Goal: Obtain resource: Download file/media

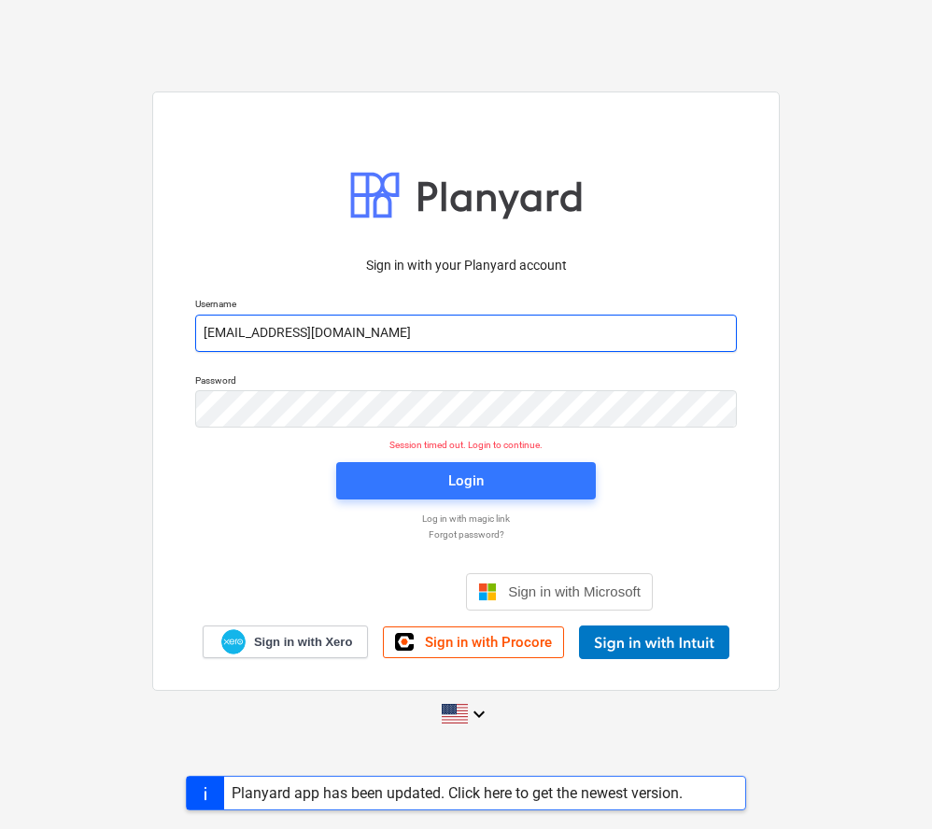
type input "[EMAIL_ADDRESS][DOMAIN_NAME]"
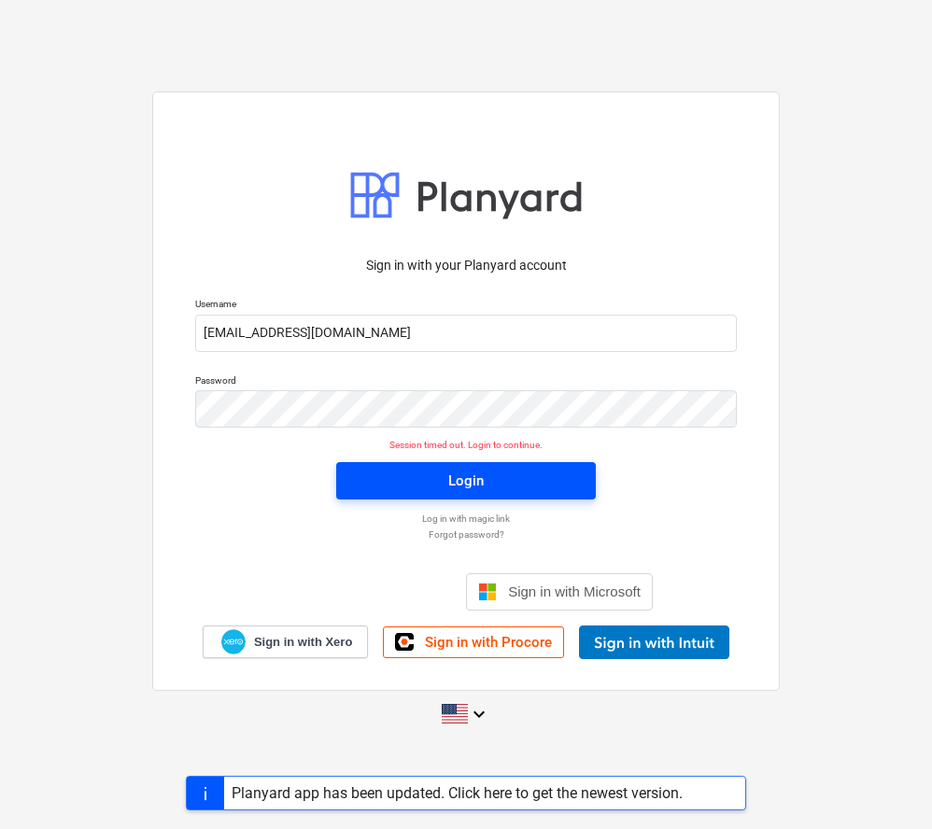
click at [507, 483] on span "Login" at bounding box center [466, 481] width 215 height 24
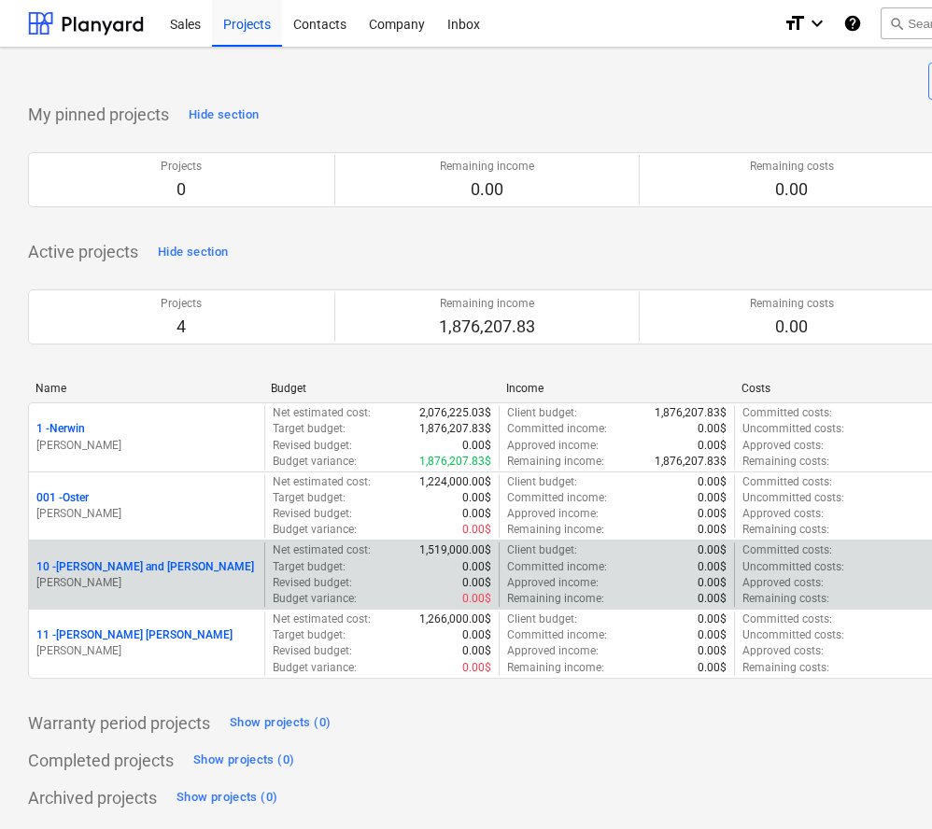
click at [93, 569] on p "10 - Matt and Lydia Swatek" at bounding box center [145, 567] width 218 height 16
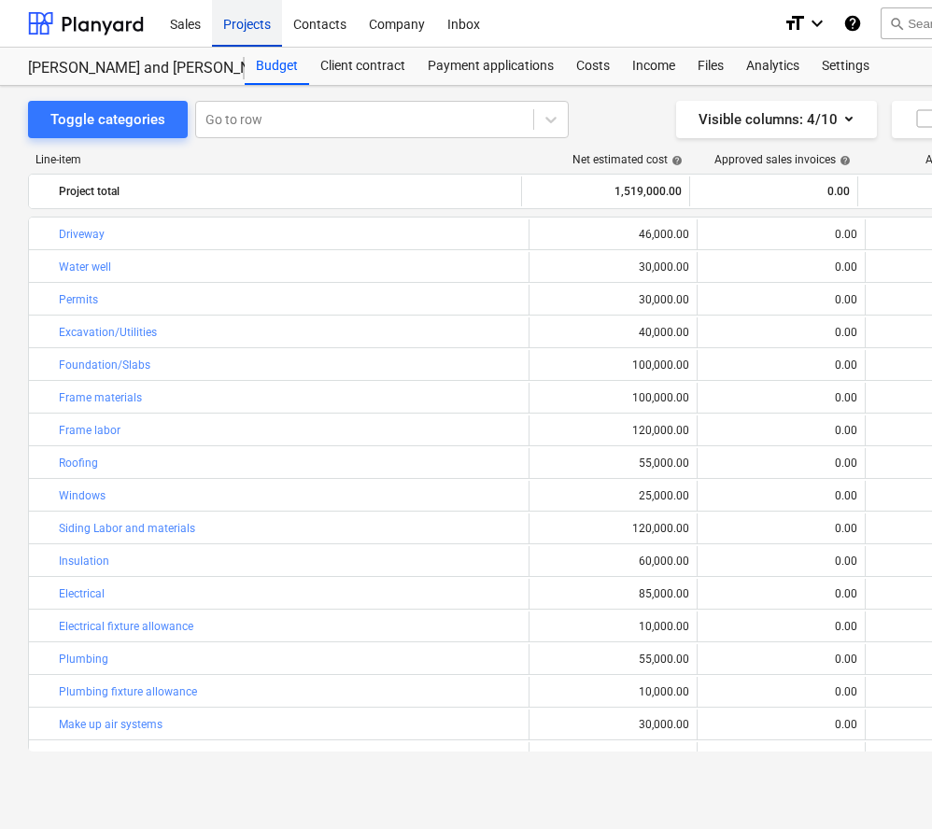
click at [244, 26] on div "Projects" at bounding box center [247, 23] width 70 height 48
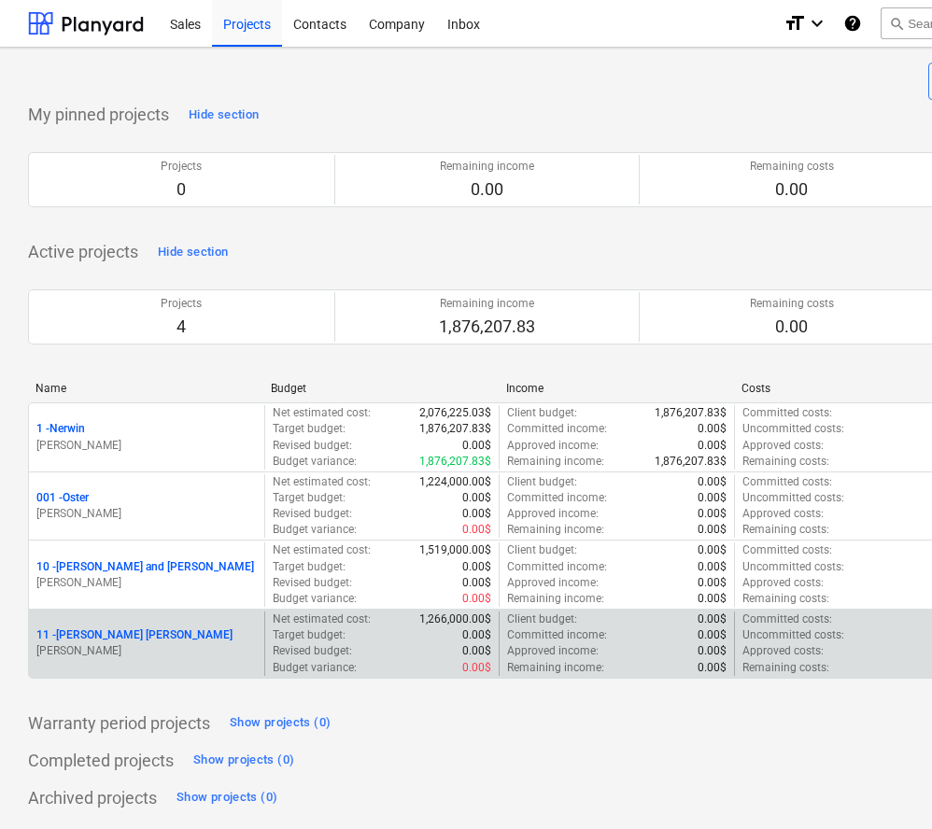
click at [99, 635] on p "11 - Swatek ADU" at bounding box center [134, 636] width 196 height 16
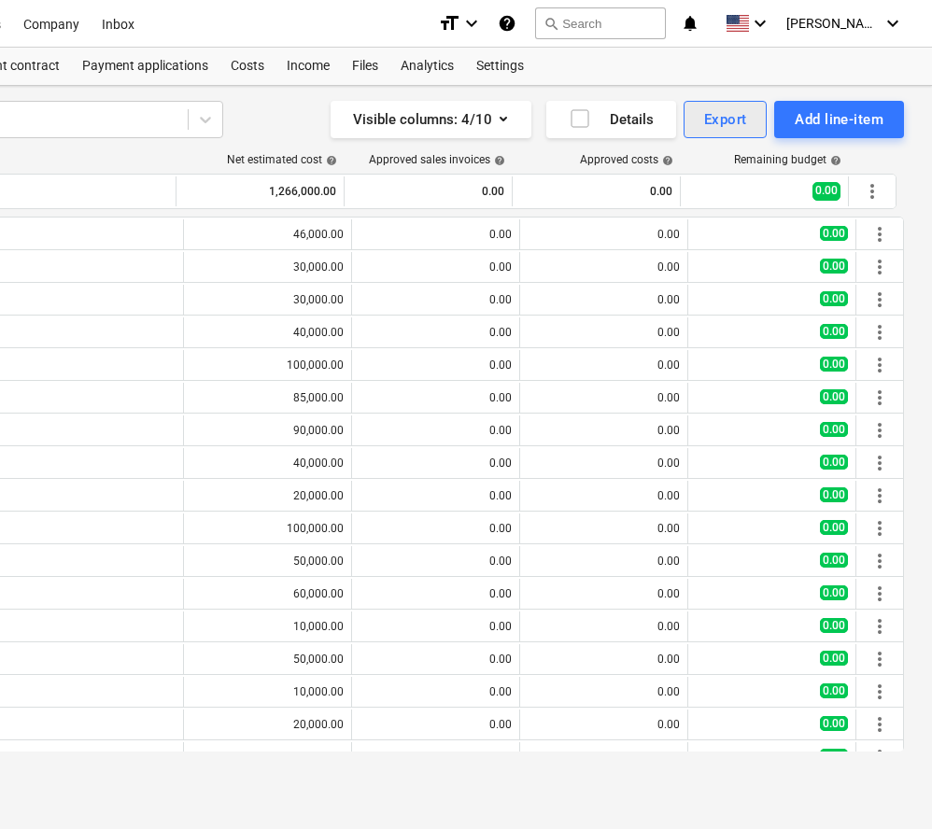
scroll to position [0, 346]
click at [723, 121] on div "Export" at bounding box center [725, 119] width 43 height 24
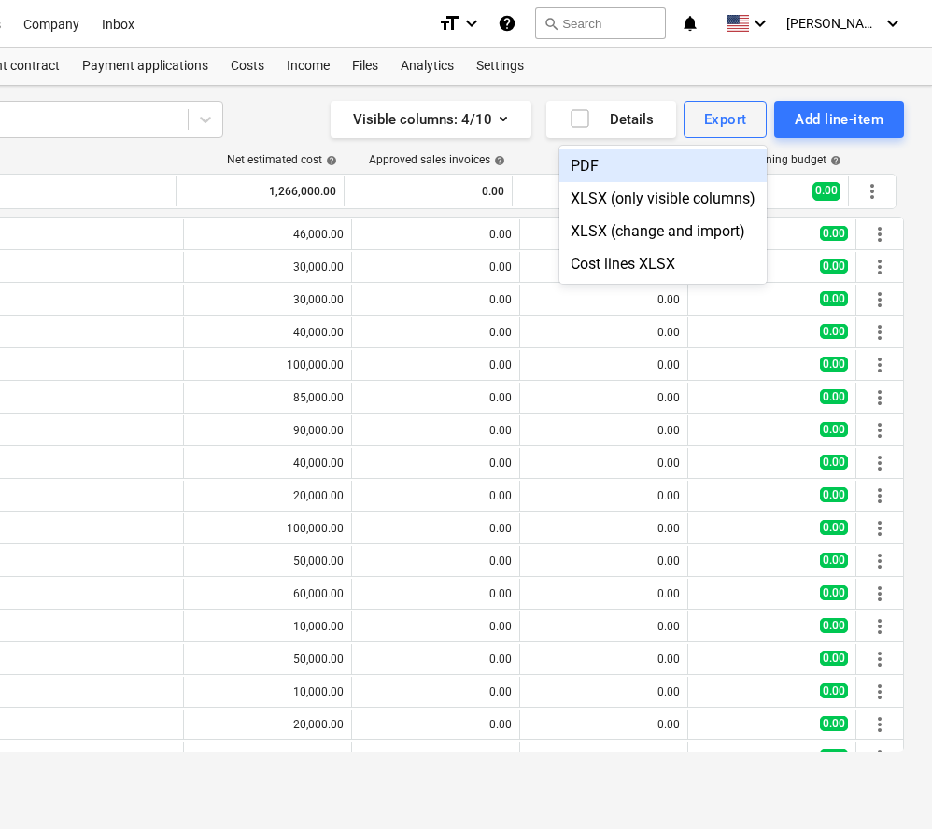
click at [608, 164] on div "PDF" at bounding box center [662, 165] width 207 height 33
